Goal: Task Accomplishment & Management: Use online tool/utility

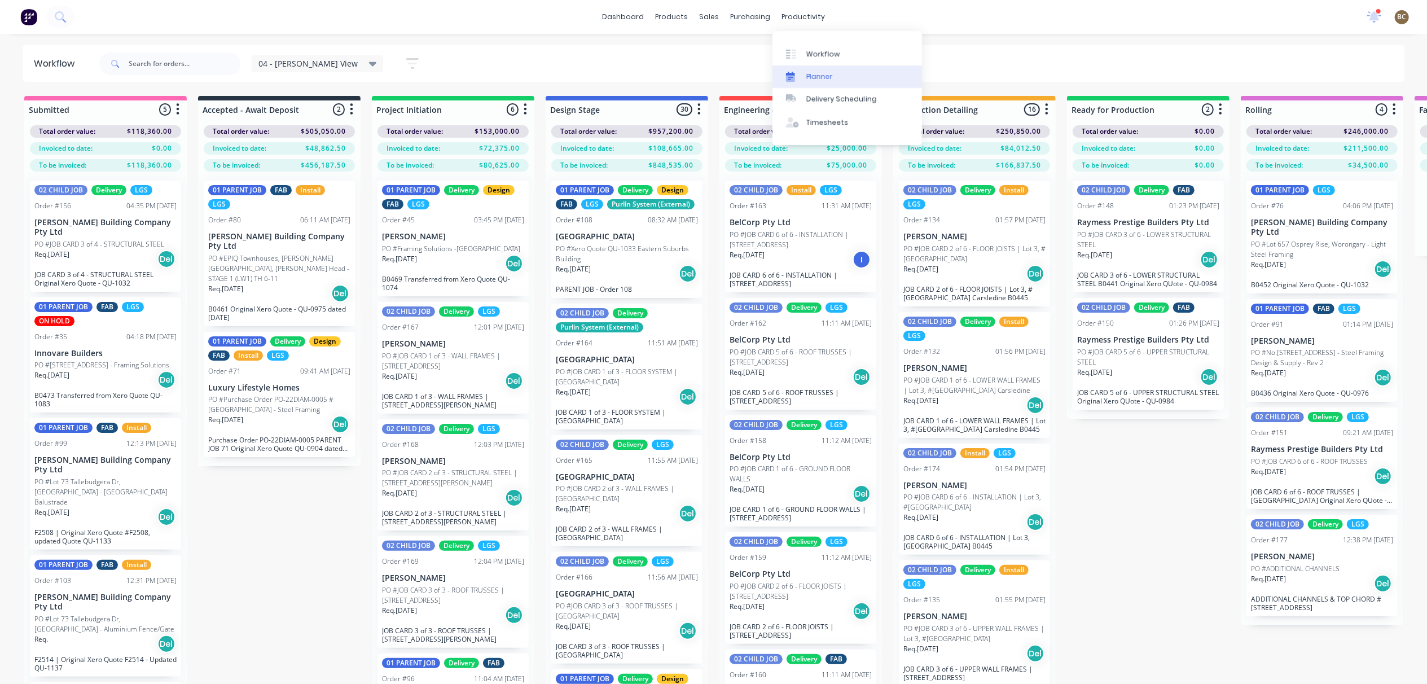
click at [806, 67] on link "Planner" at bounding box center [847, 76] width 150 height 23
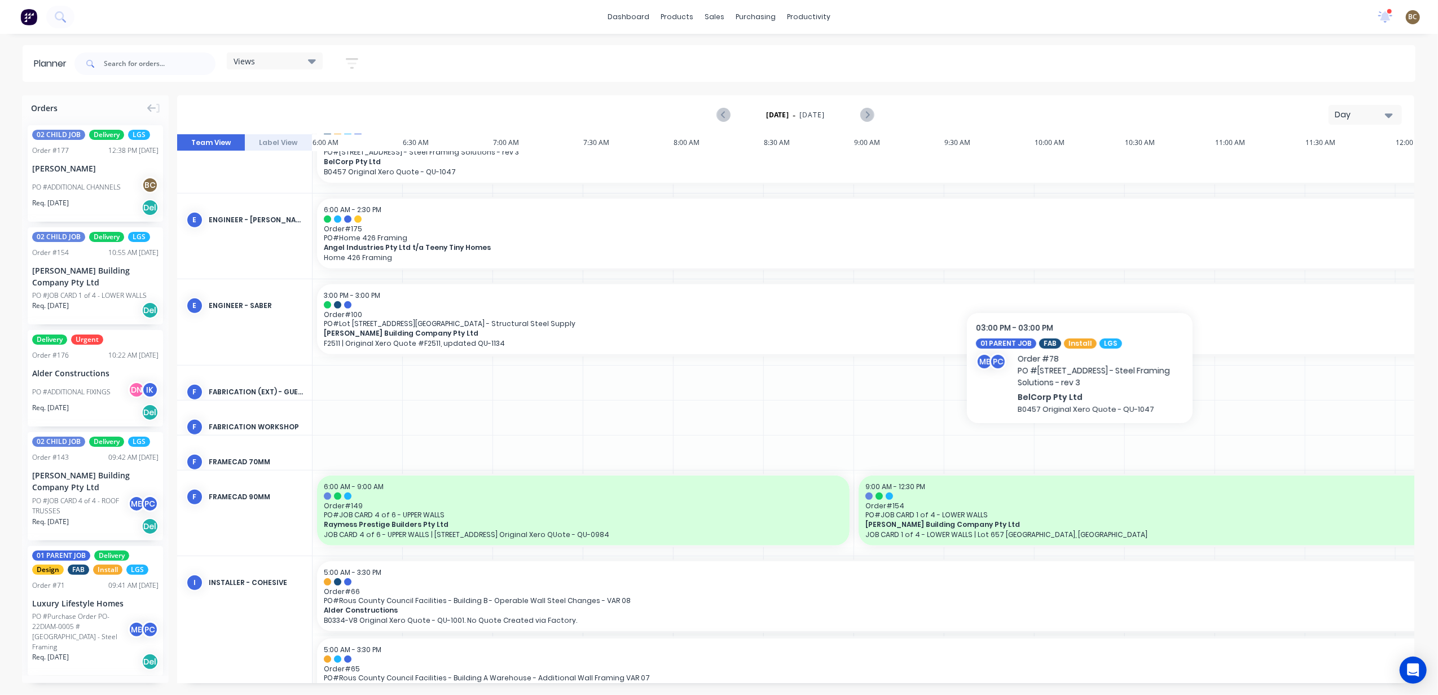
scroll to position [644, 0]
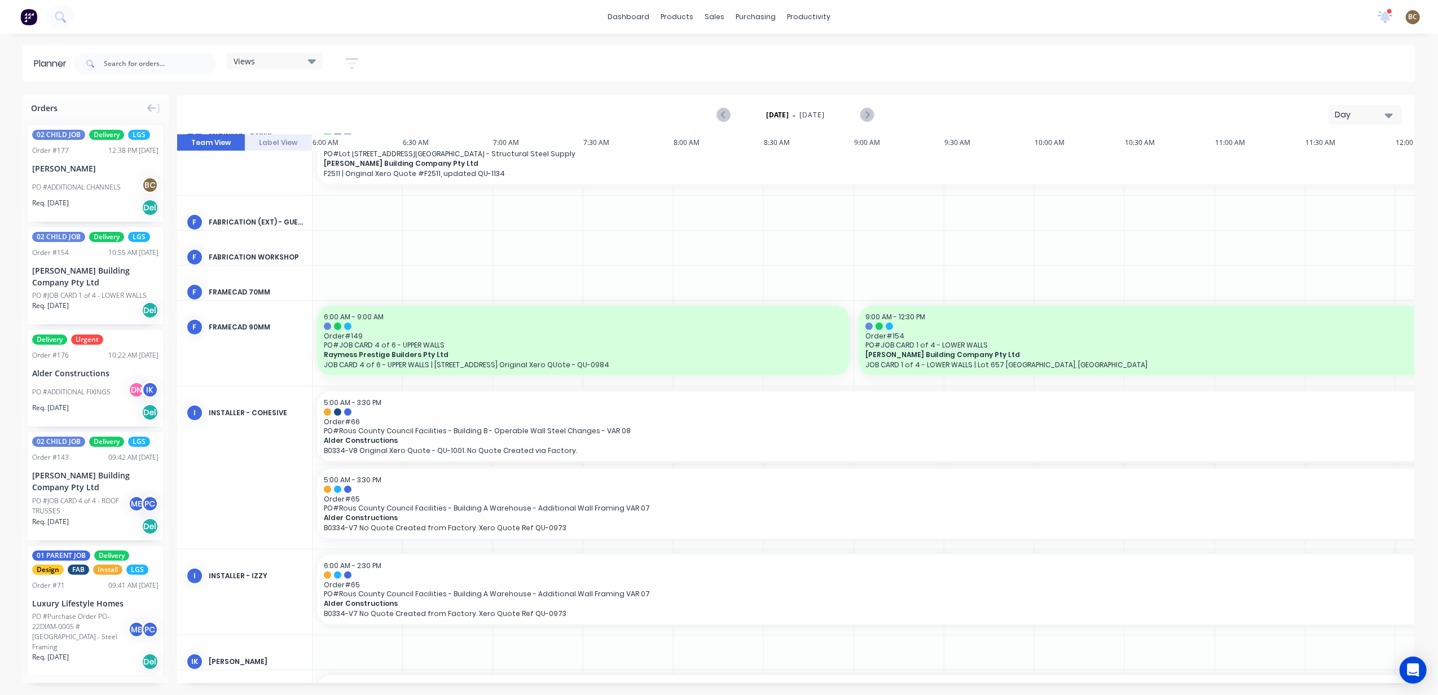
click at [1350, 122] on button "Day" at bounding box center [1365, 115] width 73 height 20
click at [1328, 166] on div "Week" at bounding box center [1345, 167] width 112 height 23
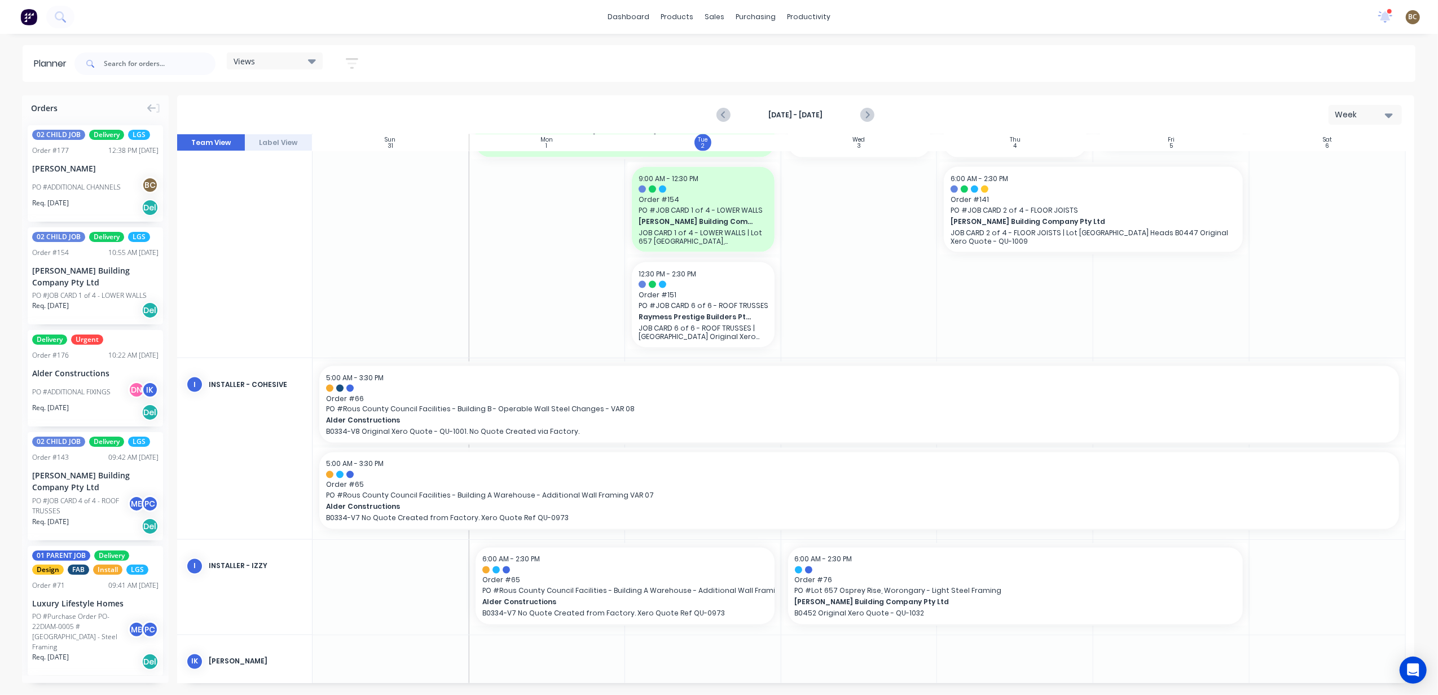
scroll to position [1956, 0]
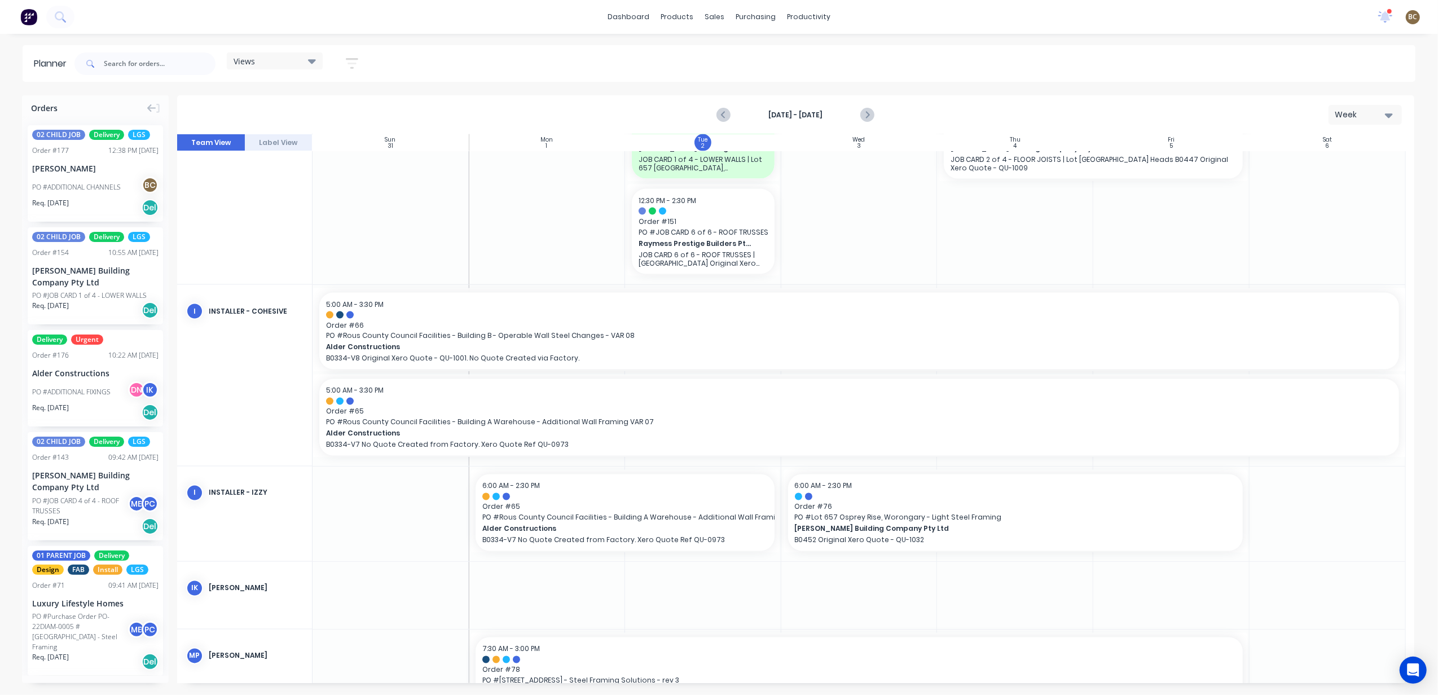
click at [304, 63] on div "Views" at bounding box center [275, 61] width 82 height 10
click at [310, 230] on button "FACTORY PRODUCTION" at bounding box center [295, 235] width 120 height 13
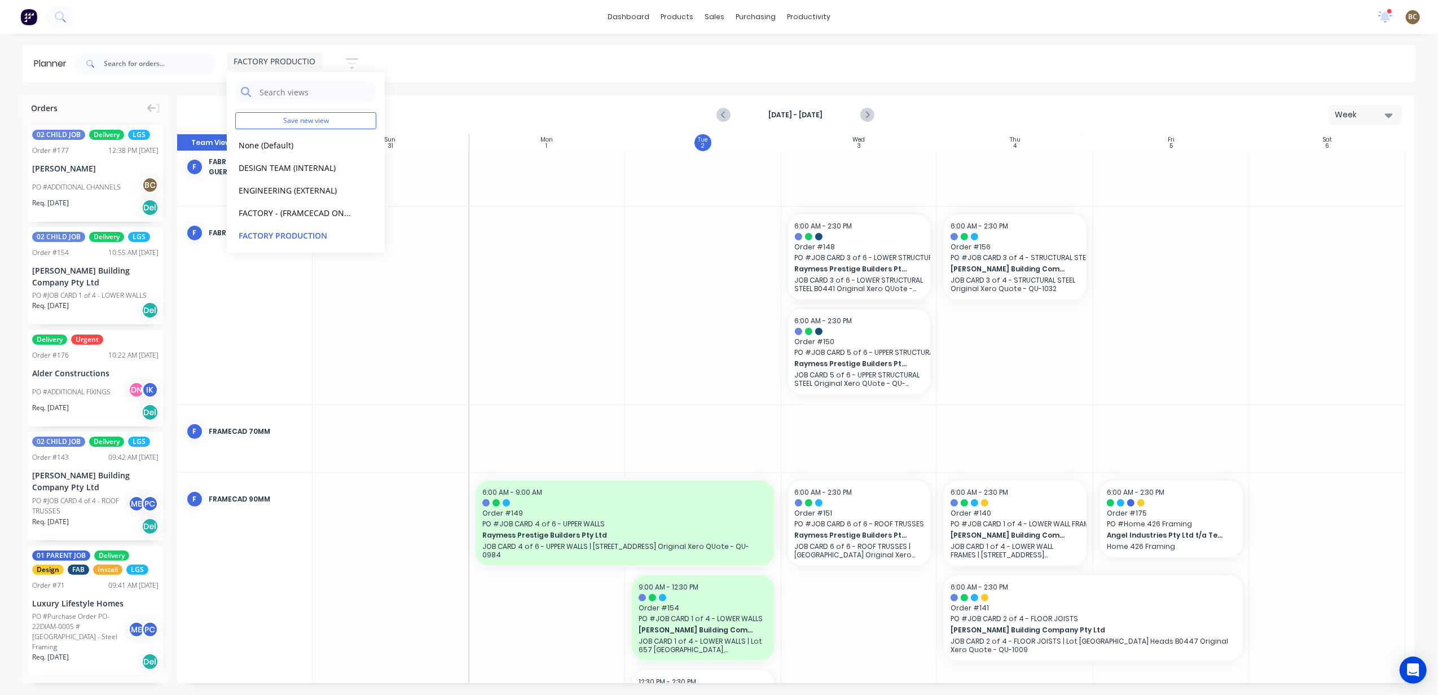
scroll to position [380, 0]
